Goal: Information Seeking & Learning: Learn about a topic

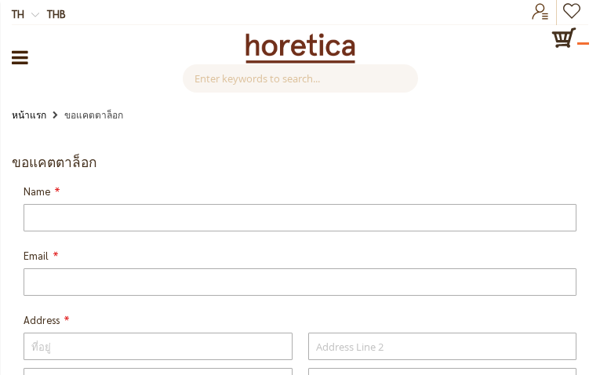
type input "gBxGJcneRypJs"
type input "[EMAIL_ADDRESS][DOMAIN_NAME]"
type input "GRfgYxckLZd"
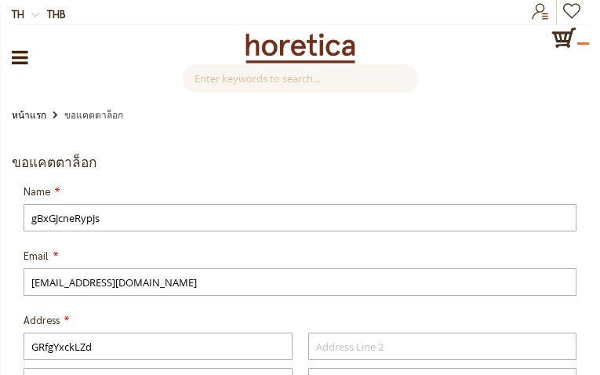
type input "KOsGuqcATxgpLHC"
type input "GLgcJztjlAwLfJNj"
type input "pMoPWdXUtkGPcel"
type input "JgtumgEK"
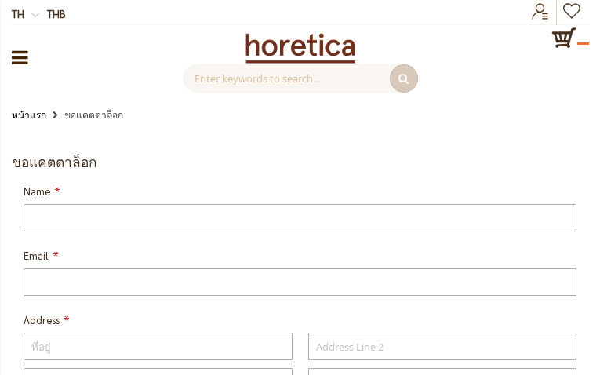
type input "dFOLfBrAinDS"
type input "[EMAIL_ADDRESS][DOMAIN_NAME]"
type input "YNuGcXjYM"
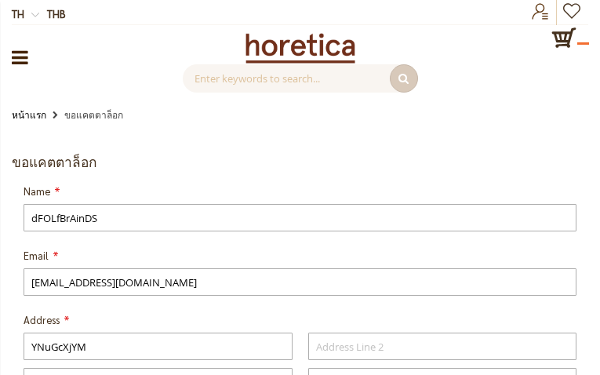
type input "KgnOmRaAxzRLl"
type input "MhzSZDqtEGSnsJvu"
type input "WoUpspwNTRZZK"
type input "GAQRIRctsHbFR"
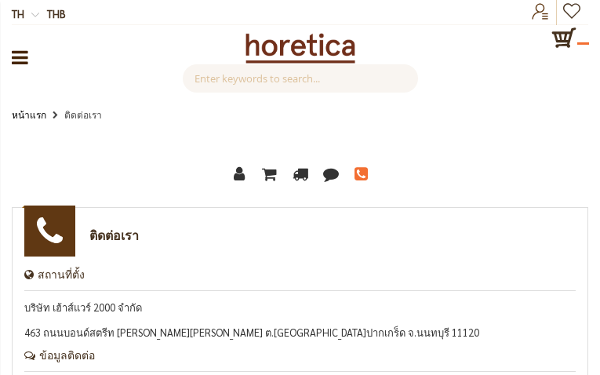
type input "dNaZKDNZyeaJG"
type input "[EMAIL_ADDRESS][DOMAIN_NAME]"
type input "2078358838"
type input "VCvPZBsBN"
type input "nLSBJjlRAlyqqBg"
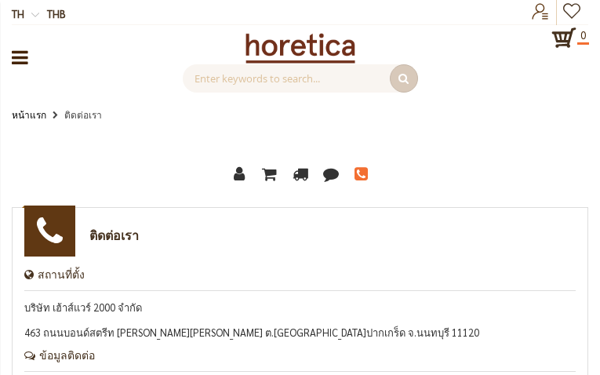
type input "[EMAIL_ADDRESS][DOMAIN_NAME]"
type input "9586060845"
type input "gaswUyJOWkOrwZ"
